Goal: Task Accomplishment & Management: Use online tool/utility

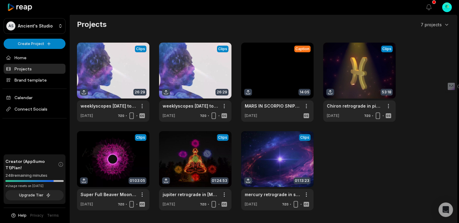
drag, startPoint x: 463, startPoint y: 43, endPoint x: 463, endPoint y: 36, distance: 6.9
click at [459, 36] on html "AS Ancient's Studio Create Project Home Projects Brand template Calendar Connec…" at bounding box center [229, 111] width 459 height 223
